Goal: Task Accomplishment & Management: Manage account settings

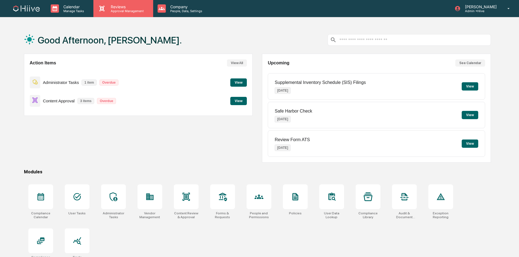
click at [97, 9] on div "Reviews Approval Management" at bounding box center [123, 8] width 54 height 9
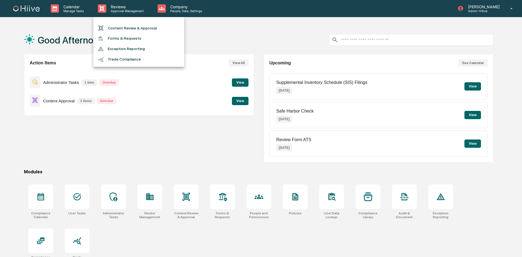
click at [111, 27] on li "Content Review & Approval" at bounding box center [138, 28] width 91 height 10
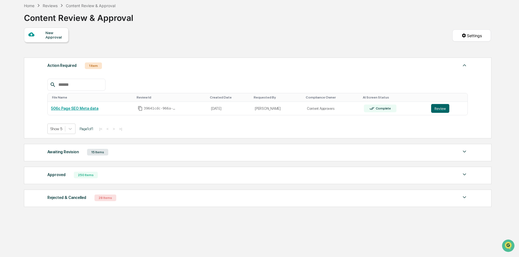
drag, startPoint x: 124, startPoint y: 149, endPoint x: 128, endPoint y: 149, distance: 3.3
click at [124, 149] on div "Awaiting Revision 15 Items" at bounding box center [257, 152] width 420 height 8
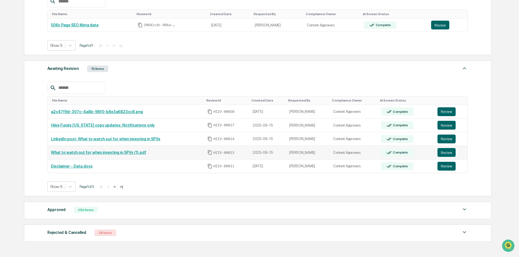
scroll to position [122, 0]
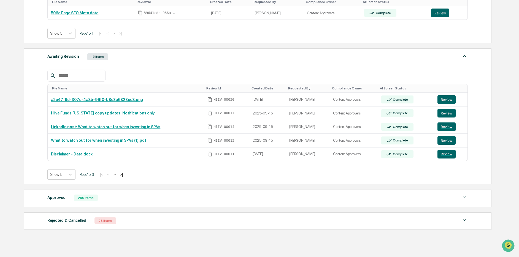
click at [91, 78] on input "text" at bounding box center [79, 75] width 47 height 7
click at [76, 205] on div "Approved 250 Items File Name Review Id Created Date Requested By Compliance Own…" at bounding box center [257, 198] width 467 height 17
click at [84, 200] on div "250 Items" at bounding box center [86, 197] width 24 height 7
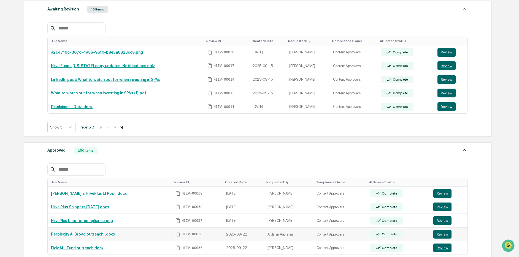
scroll to position [205, 0]
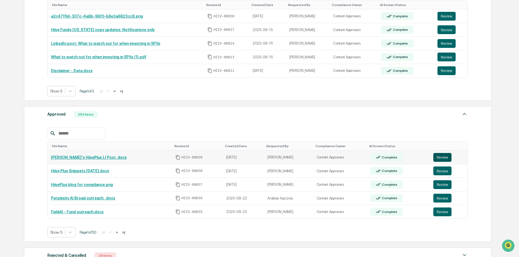
drag, startPoint x: 446, startPoint y: 160, endPoint x: 439, endPoint y: 158, distance: 6.7
click at [446, 160] on button "Review" at bounding box center [442, 157] width 18 height 9
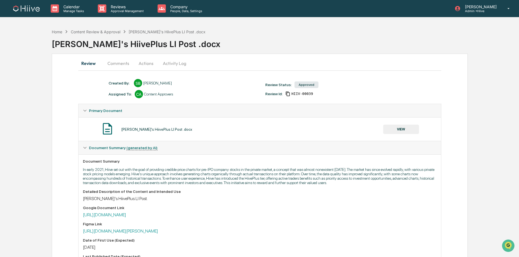
click at [147, 64] on button "Actions" at bounding box center [146, 63] width 25 height 13
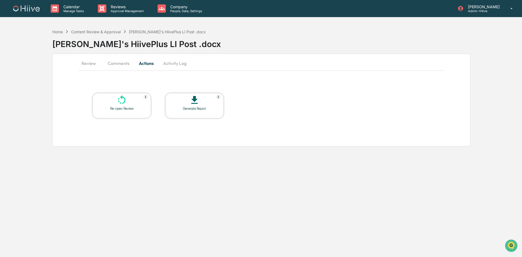
click at [124, 65] on button "Comments" at bounding box center [118, 63] width 31 height 13
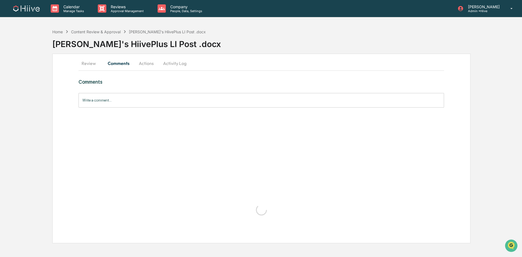
click at [174, 63] on button "Activity Log" at bounding box center [175, 63] width 32 height 13
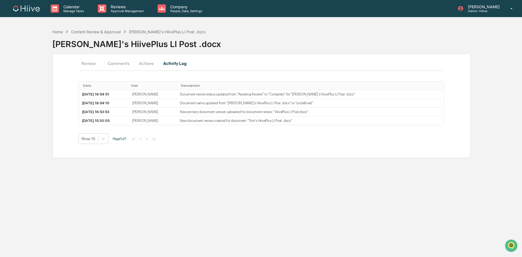
drag, startPoint x: 113, startPoint y: 64, endPoint x: 101, endPoint y: 64, distance: 12.4
click at [113, 64] on button "Comments" at bounding box center [118, 63] width 31 height 13
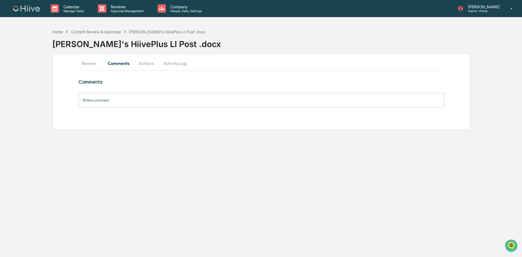
click at [94, 64] on button "Review" at bounding box center [90, 63] width 25 height 13
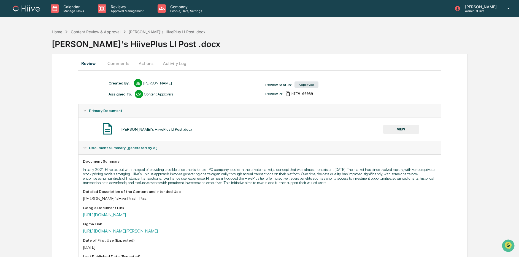
click at [395, 125] on button "VIEW" at bounding box center [401, 129] width 36 height 9
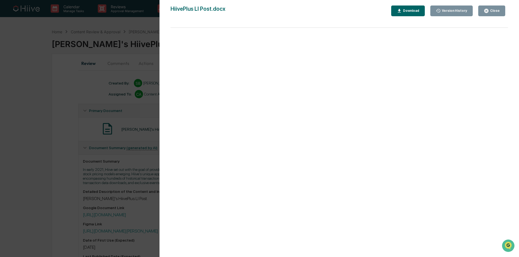
scroll to position [1, 0]
click at [492, 13] on div "Close" at bounding box center [491, 10] width 16 height 5
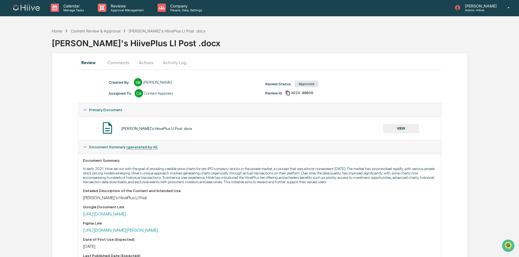
click at [171, 68] on button "Activity Log" at bounding box center [174, 62] width 32 height 13
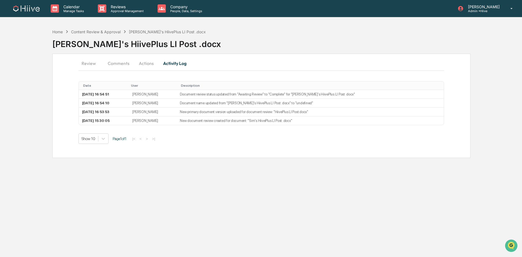
click at [141, 63] on button "Actions" at bounding box center [146, 63] width 25 height 13
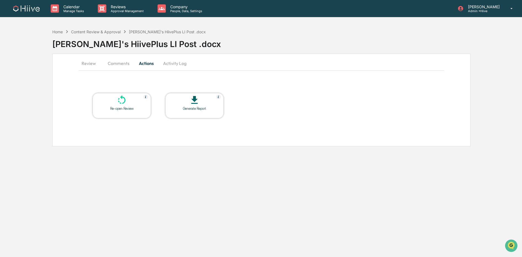
click at [108, 64] on button "Comments" at bounding box center [118, 63] width 31 height 13
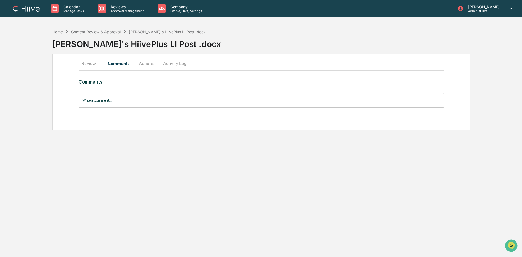
click at [96, 63] on button "Review" at bounding box center [90, 63] width 25 height 13
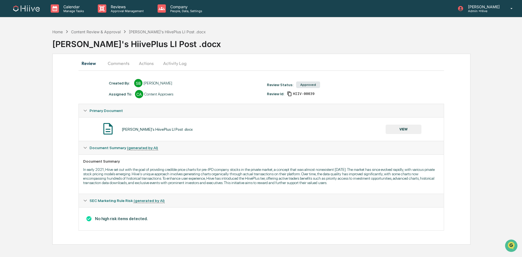
click at [114, 62] on button "Comments" at bounding box center [118, 63] width 31 height 13
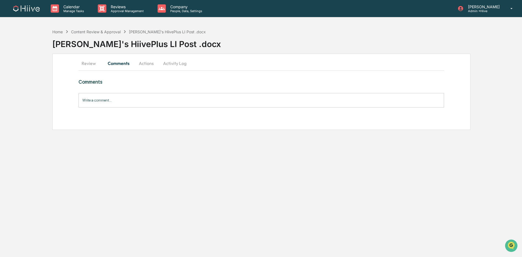
click at [90, 63] on button "Review" at bounding box center [90, 63] width 25 height 13
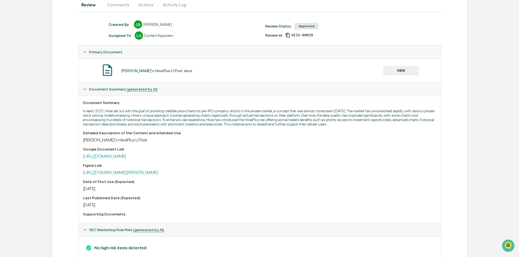
scroll to position [96, 0]
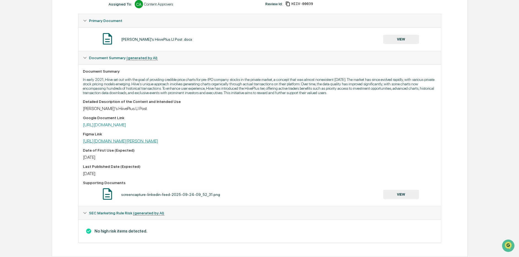
click at [158, 141] on link "https://www.linkedin.com/posts/sim-desai-a357aa11_liquidity-activity-7376657413…" at bounding box center [120, 140] width 75 height 5
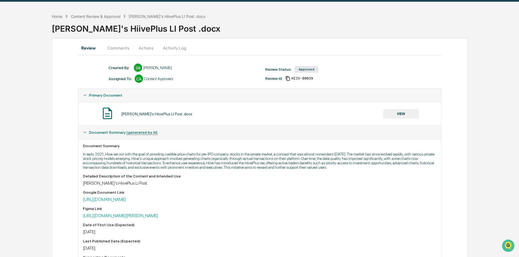
scroll to position [0, 0]
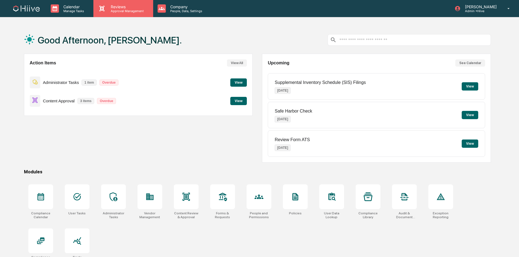
click at [110, 10] on p "Approval Management" at bounding box center [126, 11] width 40 height 4
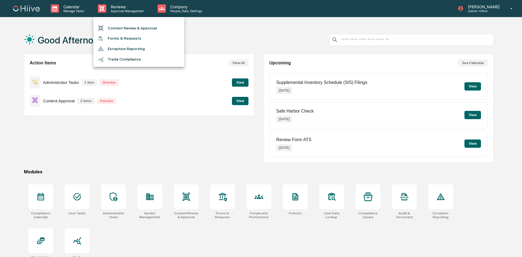
click at [112, 26] on li "Content Review & Approval" at bounding box center [138, 28] width 91 height 10
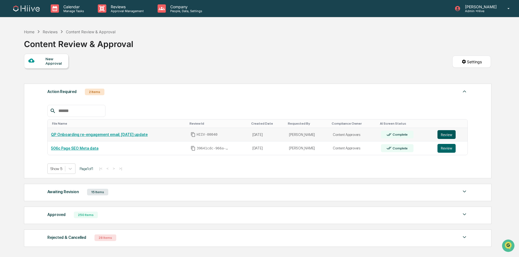
click at [453, 137] on button "Review" at bounding box center [446, 134] width 18 height 9
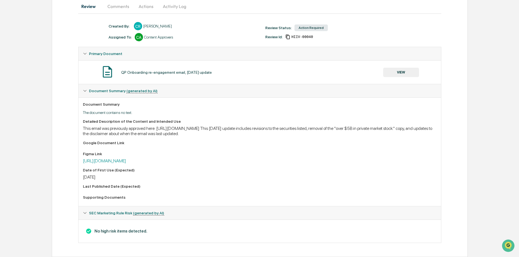
scroll to position [54, 0]
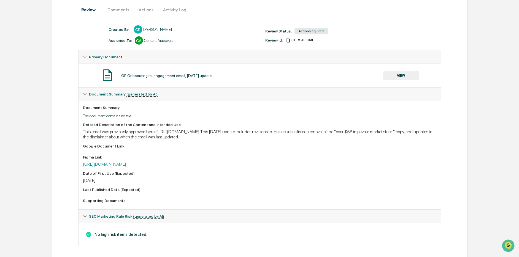
click at [126, 164] on link "https://www.figma.com/design/UAkRHtgrVuDLYdK0qLaKvp/Onboarding-re-engagement-wi…" at bounding box center [104, 164] width 43 height 5
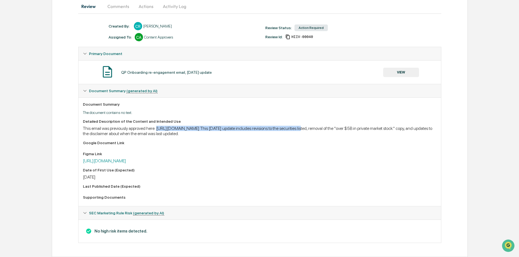
drag, startPoint x: 165, startPoint y: 128, endPoint x: 345, endPoint y: 128, distance: 179.5
click at [345, 128] on div "This email was previously approved here: https://my.greenboard.com/documents/re…" at bounding box center [260, 131] width 354 height 10
copy div "https://my.greenboard.com/documents/review/37b8d354-d098-454a-98ac-fedd5f34aa6c"
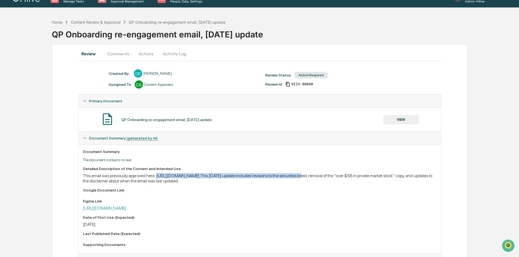
scroll to position [0, 0]
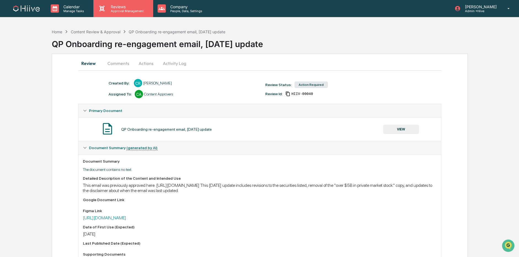
click at [107, 3] on div "Reviews Approval Management" at bounding box center [122, 8] width 59 height 17
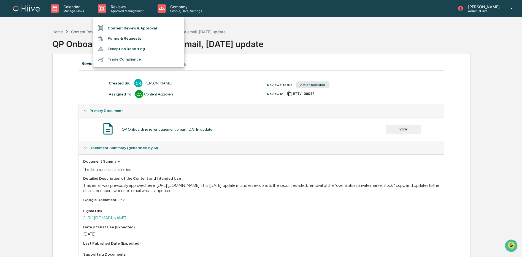
click at [110, 27] on li "Content Review & Approval" at bounding box center [138, 28] width 91 height 10
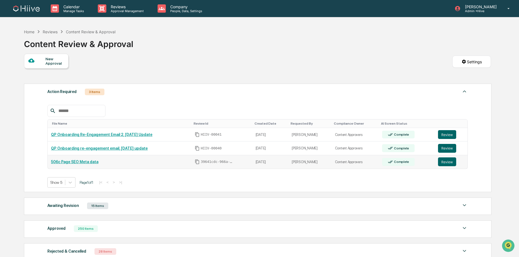
scroll to position [55, 0]
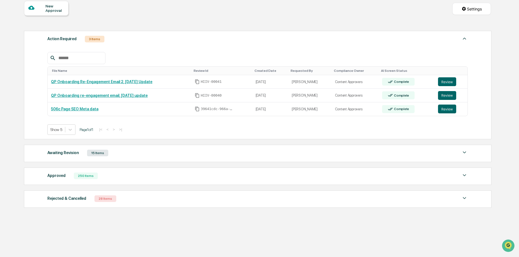
click at [73, 172] on div "Approved 250 Items" at bounding box center [257, 176] width 420 height 8
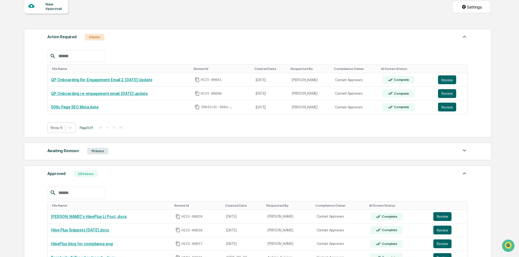
click at [67, 194] on input "text" at bounding box center [79, 192] width 47 height 7
paste input "**********"
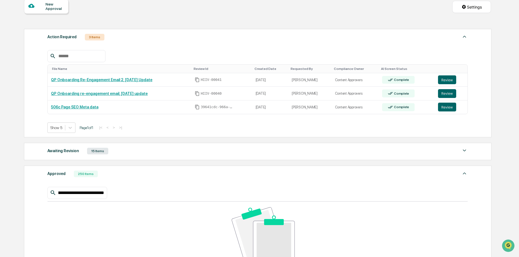
click at [64, 194] on input "**********" at bounding box center [80, 192] width 48 height 7
drag, startPoint x: 55, startPoint y: 194, endPoint x: 33, endPoint y: 193, distance: 22.6
click at [18, 190] on div "Home Reviews Content Review & Approval Content Review & Approval New Approval S…" at bounding box center [257, 178] width 483 height 415
click at [100, 195] on input "**********" at bounding box center [80, 192] width 48 height 7
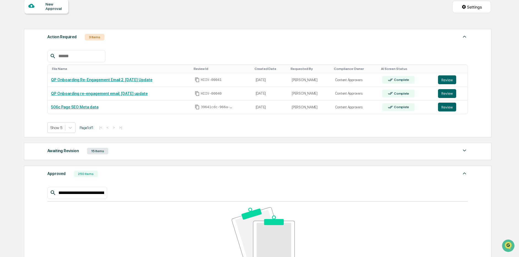
drag, startPoint x: 102, startPoint y: 195, endPoint x: 45, endPoint y: 193, distance: 57.0
click at [46, 193] on div "**********" at bounding box center [257, 240] width 467 height 148
drag, startPoint x: 59, startPoint y: 194, endPoint x: 36, endPoint y: 193, distance: 23.1
click at [35, 193] on div "**********" at bounding box center [257, 240] width 467 height 148
drag, startPoint x: 74, startPoint y: 194, endPoint x: 39, endPoint y: 190, distance: 35.1
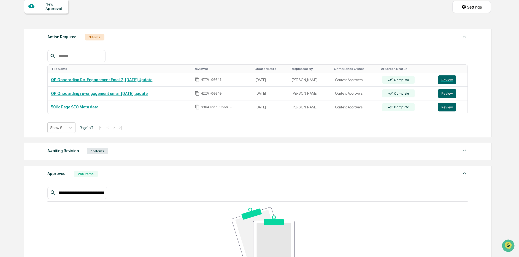
click at [39, 190] on div "**********" at bounding box center [257, 240] width 467 height 148
type input "**********"
click at [94, 194] on input "**********" at bounding box center [80, 192] width 48 height 7
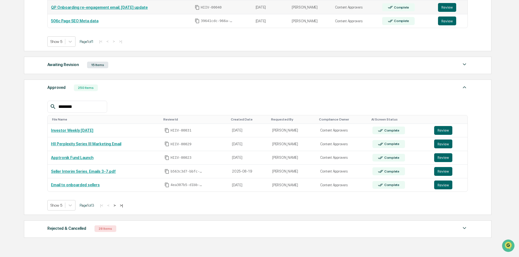
scroll to position [144, 0]
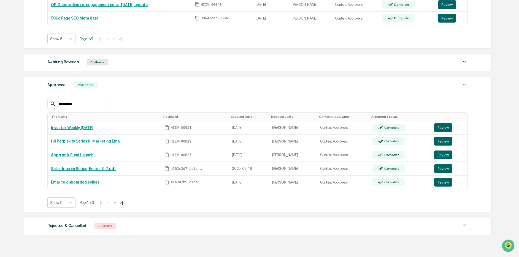
type input "********"
click at [117, 205] on button ">" at bounding box center [115, 202] width 6 height 5
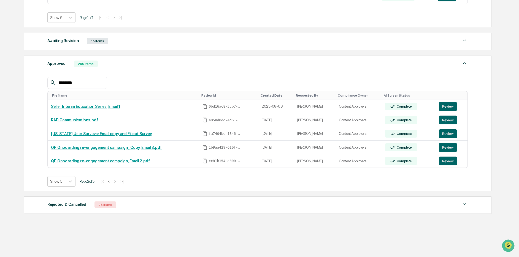
scroll to position [173, 0]
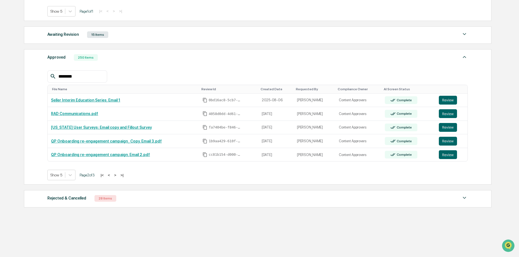
click at [118, 176] on button ">" at bounding box center [115, 175] width 6 height 5
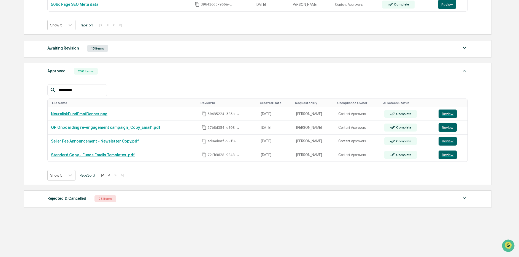
scroll to position [160, 0]
click at [446, 127] on button "Review" at bounding box center [447, 127] width 18 height 9
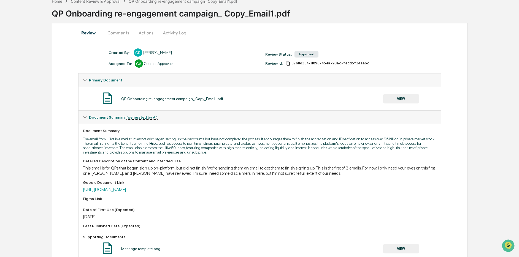
click at [151, 34] on button "Actions" at bounding box center [146, 32] width 25 height 13
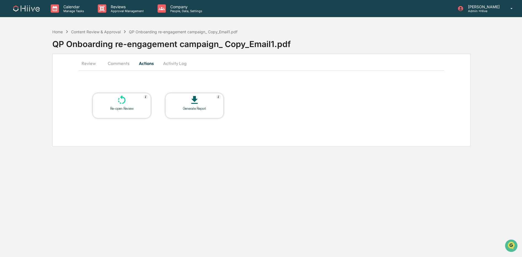
click at [167, 62] on button "Activity Log" at bounding box center [175, 63] width 32 height 13
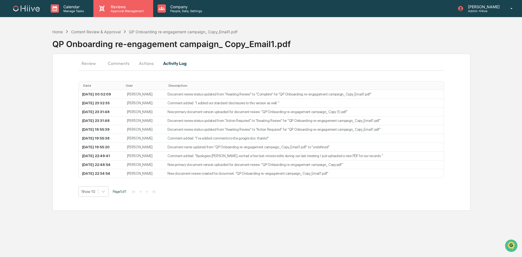
click at [112, 12] on p "Approval Management" at bounding box center [126, 11] width 40 height 4
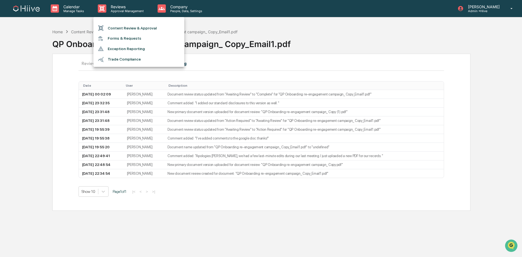
click at [116, 31] on li "Content Review & Approval" at bounding box center [138, 28] width 91 height 10
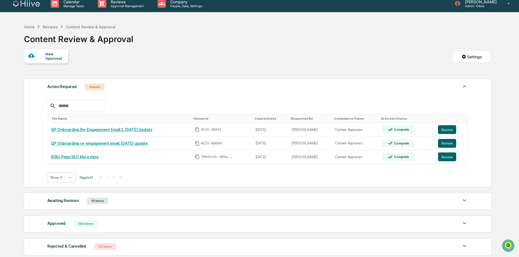
scroll to position [5, 0]
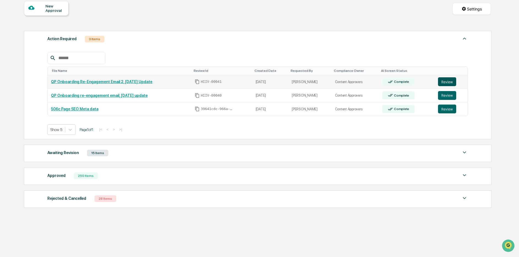
click at [444, 83] on button "Review" at bounding box center [447, 81] width 18 height 9
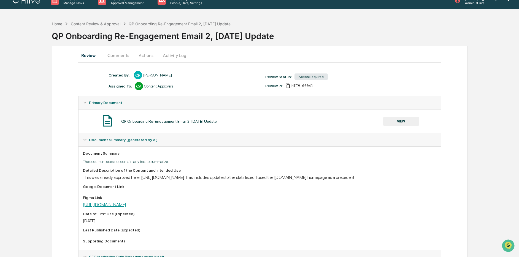
click at [126, 207] on link "[URL][DOMAIN_NAME]" at bounding box center [104, 204] width 43 height 5
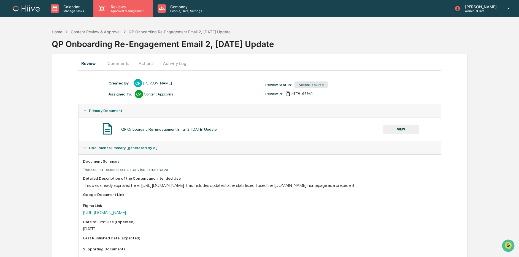
click at [134, 12] on p "Approval Management" at bounding box center [126, 11] width 40 height 4
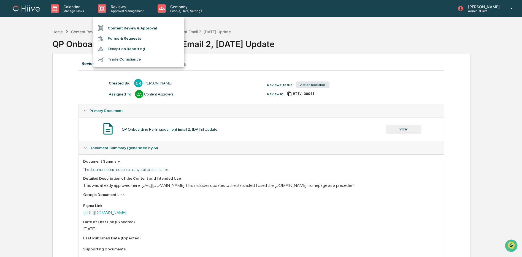
click at [132, 25] on li "Content Review & Approval" at bounding box center [138, 28] width 91 height 10
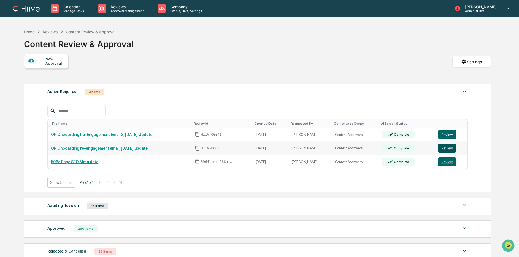
click at [441, 147] on button "Review" at bounding box center [447, 148] width 18 height 9
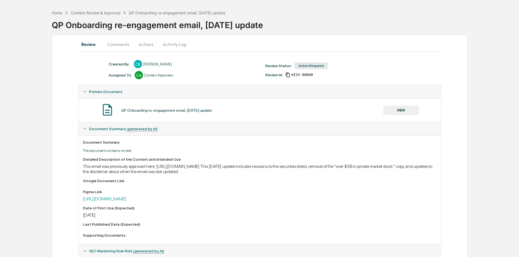
scroll to position [30, 0]
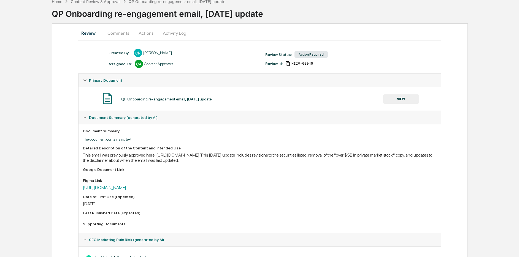
click at [118, 35] on button "Comments" at bounding box center [118, 32] width 31 height 13
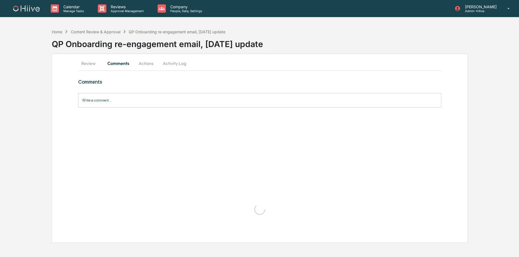
scroll to position [0, 0]
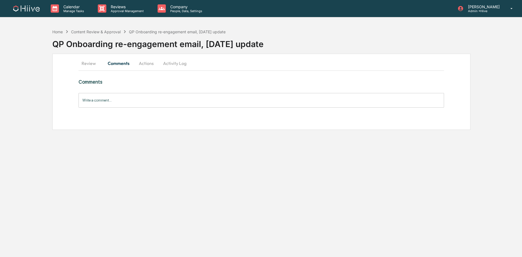
click at [94, 65] on button "Review" at bounding box center [90, 63] width 25 height 13
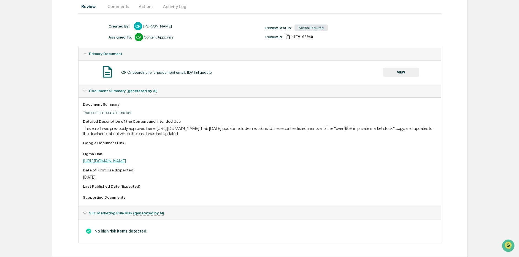
click at [126, 161] on link "https://www.figma.com/design/UAkRHtgrVuDLYdK0qLaKvp/Onboarding-re-engagement-wi…" at bounding box center [104, 160] width 43 height 5
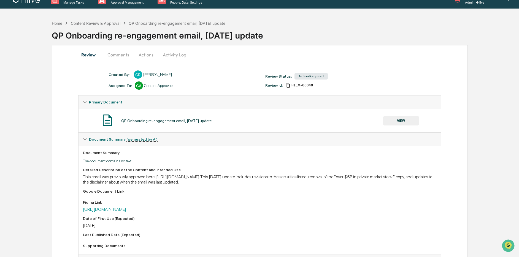
scroll to position [3, 0]
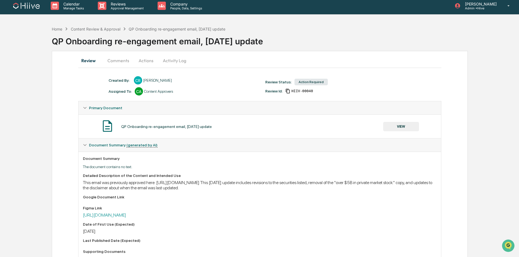
click at [166, 62] on button "Activity Log" at bounding box center [174, 60] width 32 height 13
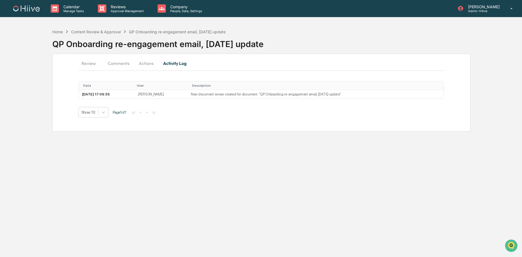
click at [148, 64] on button "Actions" at bounding box center [146, 63] width 25 height 13
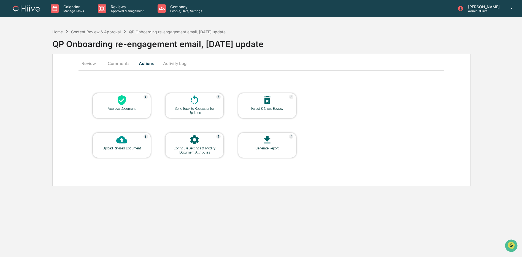
click at [198, 108] on div "Send Back to Requestor for Updates" at bounding box center [195, 111] width 50 height 8
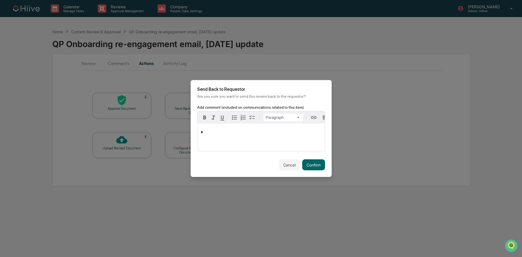
click at [222, 134] on p "*" at bounding box center [261, 132] width 121 height 4
click at [317, 165] on button "Confirm" at bounding box center [313, 164] width 23 height 11
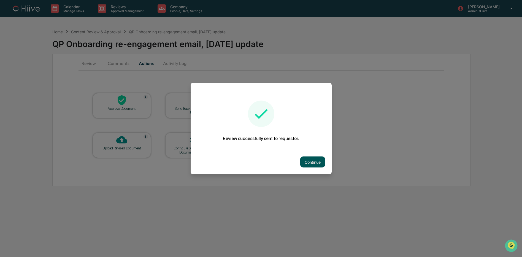
click at [306, 163] on button "Continue" at bounding box center [312, 162] width 25 height 11
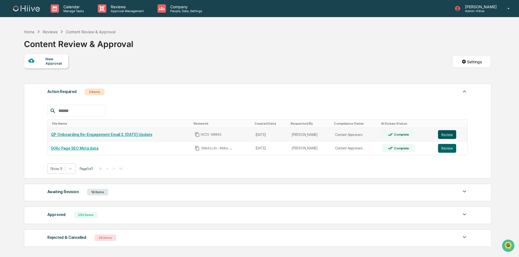
click at [456, 137] on button "Review" at bounding box center [447, 134] width 18 height 9
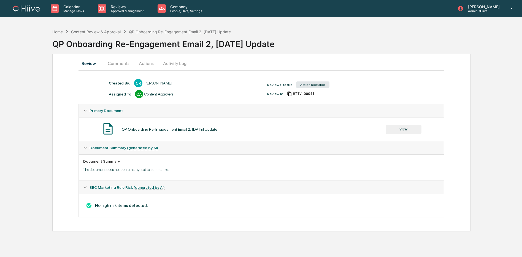
click at [172, 64] on button "Activity Log" at bounding box center [175, 63] width 32 height 13
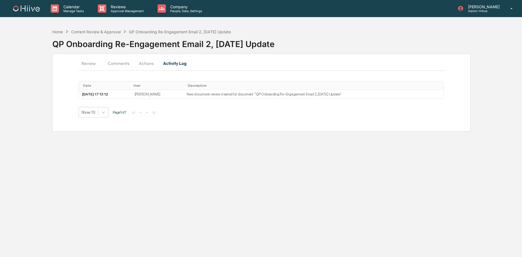
click at [148, 65] on button "Actions" at bounding box center [146, 63] width 25 height 13
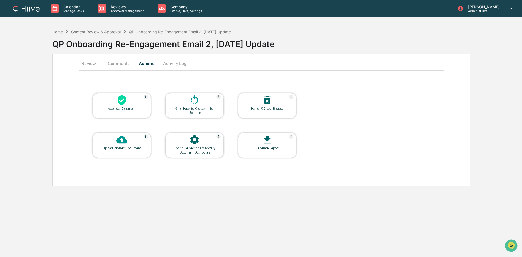
click at [198, 102] on icon at bounding box center [194, 100] width 11 height 11
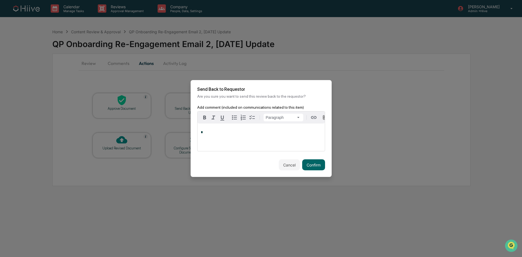
click at [237, 134] on p "*" at bounding box center [261, 132] width 121 height 4
click at [237, 133] on p "*" at bounding box center [261, 132] width 121 height 4
click at [317, 167] on button "Confirm" at bounding box center [313, 164] width 23 height 11
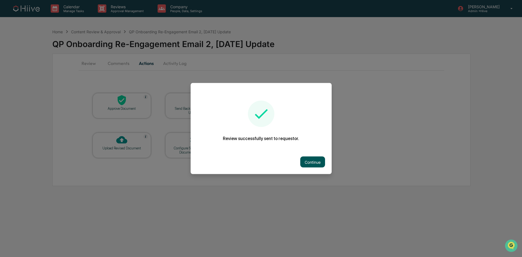
click at [306, 162] on button "Continue" at bounding box center [312, 162] width 25 height 11
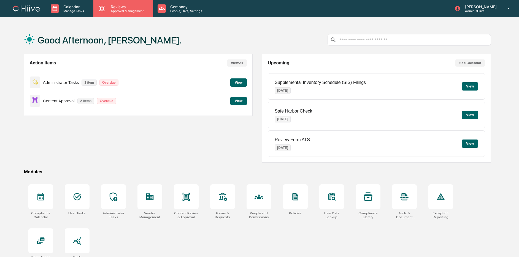
click at [124, 7] on p "Reviews" at bounding box center [126, 6] width 40 height 5
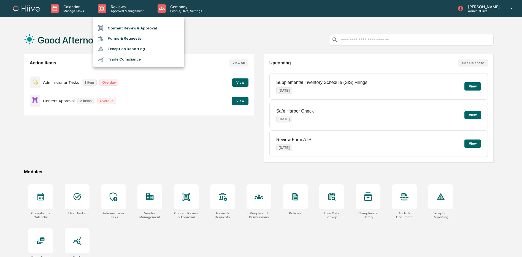
click at [125, 24] on li "Content Review & Approval" at bounding box center [138, 28] width 91 height 10
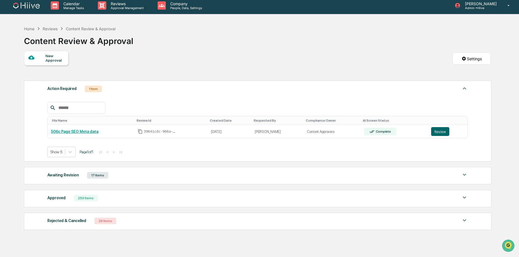
scroll to position [6, 0]
